Goal: Task Accomplishment & Management: Use online tool/utility

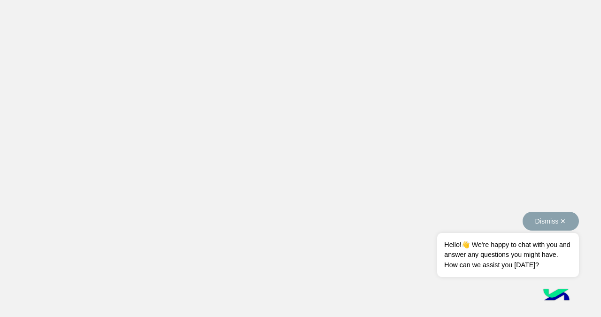
drag, startPoint x: 560, startPoint y: 224, endPoint x: 520, endPoint y: 265, distance: 57.8
click at [559, 224] on button "Dismiss ✕" at bounding box center [551, 221] width 56 height 19
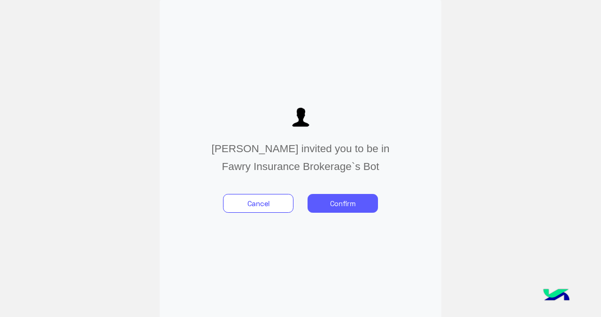
click at [359, 201] on button "Confirm" at bounding box center [343, 203] width 70 height 19
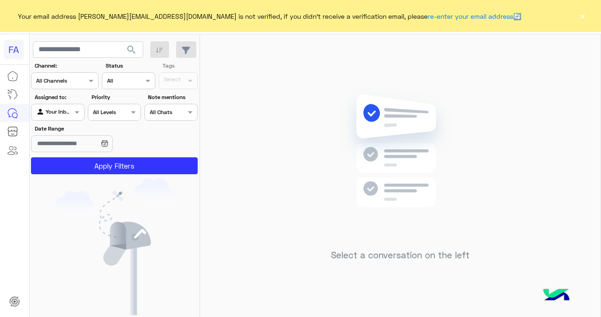
click at [582, 18] on button "×" at bounding box center [582, 15] width 9 height 9
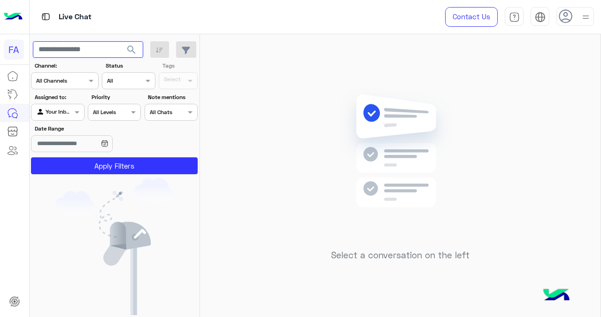
click at [92, 48] on input "text" at bounding box center [88, 49] width 110 height 17
paste input "**********"
type input "**********"
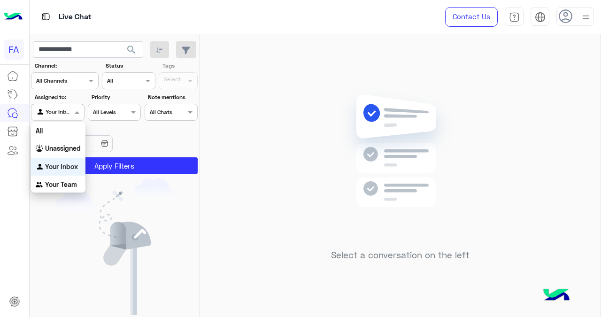
click at [73, 116] on span at bounding box center [78, 112] width 12 height 10
click at [65, 147] on b "Unassigned" at bounding box center [63, 148] width 36 height 8
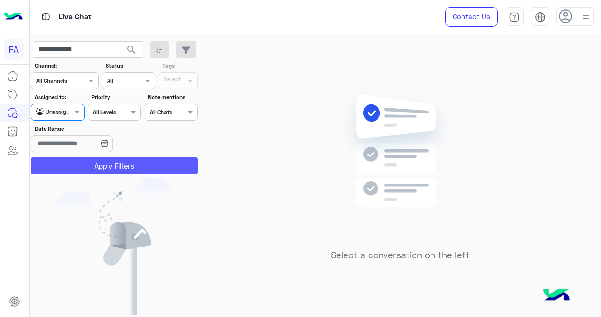
click at [108, 165] on button "Apply Filters" at bounding box center [114, 165] width 167 height 17
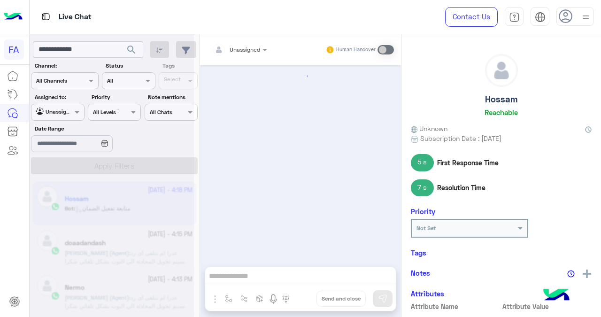
scroll to position [314, 0]
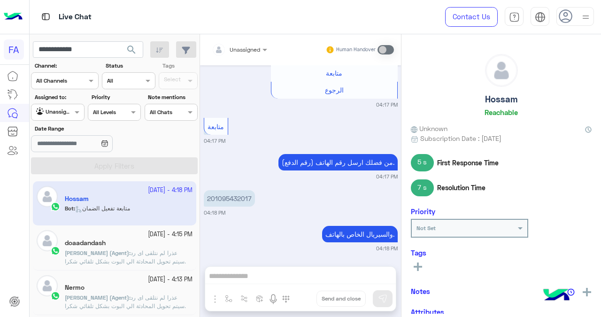
click at [136, 49] on span "search" at bounding box center [131, 49] width 11 height 11
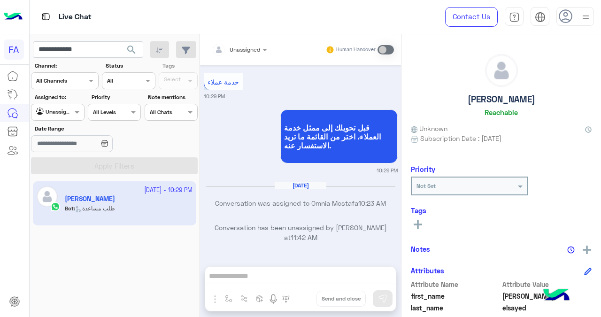
scroll to position [324, 0]
click at [134, 48] on span "search" at bounding box center [131, 49] width 11 height 11
